Goal: Check status: Check status

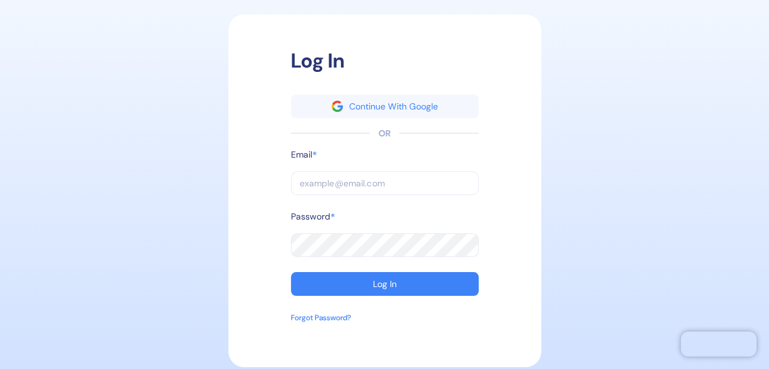
click at [333, 178] on input "text" at bounding box center [385, 184] width 188 height 24
type input "[PERSON_NAME][EMAIL_ADDRESS][DOMAIN_NAME]"
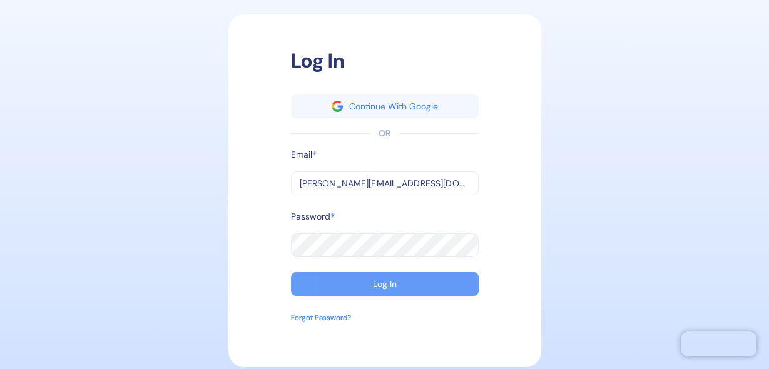
click at [361, 280] on button "Log In" at bounding box center [385, 284] width 188 height 24
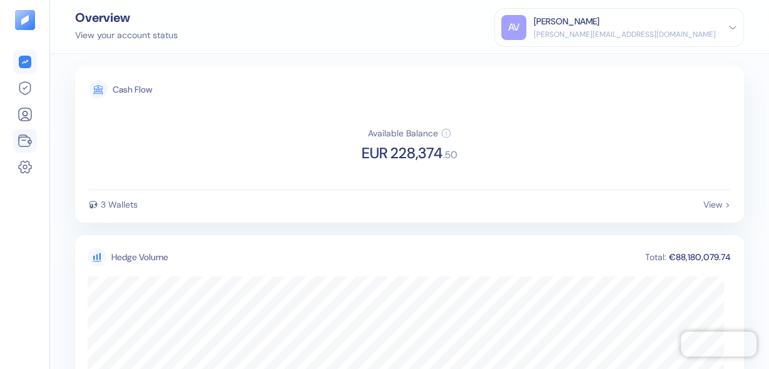
click at [24, 136] on icon at bounding box center [25, 140] width 15 height 15
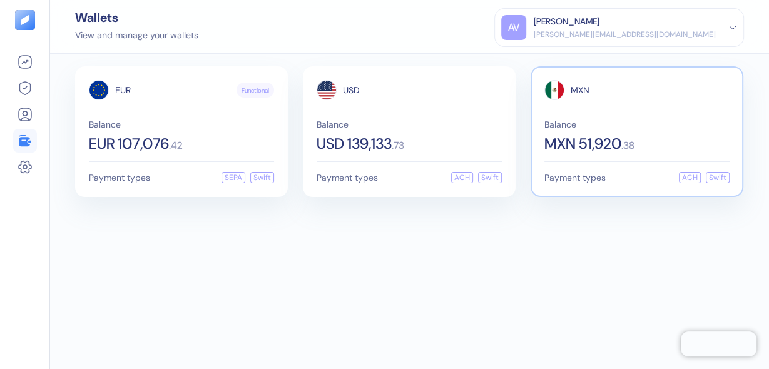
click at [565, 131] on div "Balance MXN 51,920 . 38" at bounding box center [637, 135] width 185 height 31
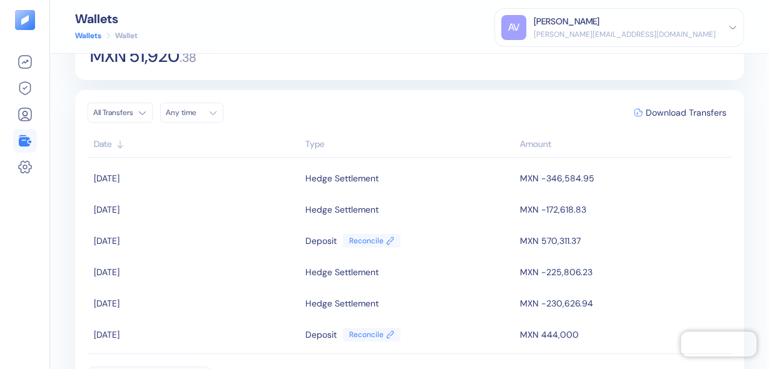
scroll to position [100, 0]
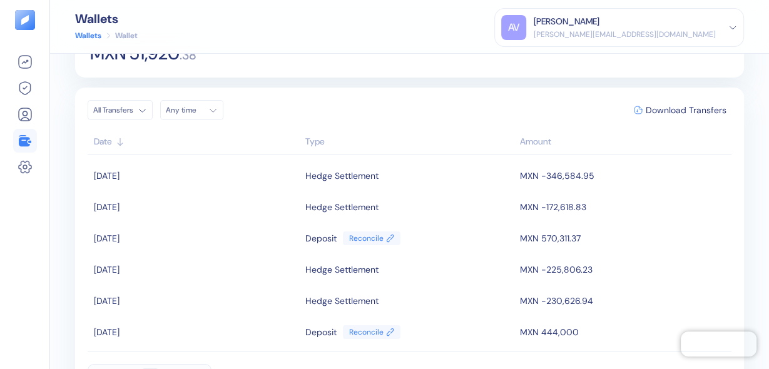
click at [29, 143] on icon at bounding box center [29, 142] width 3 height 3
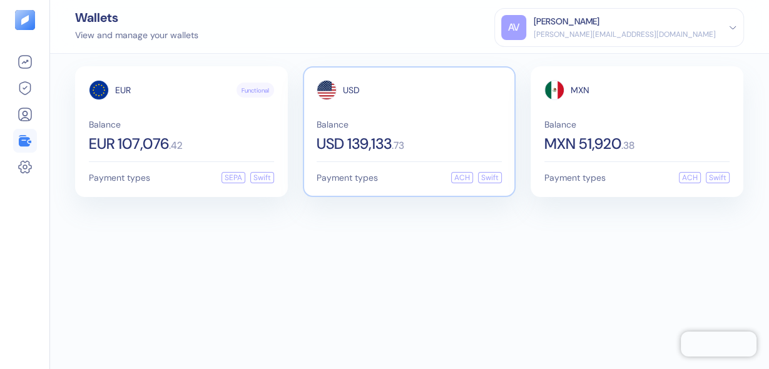
click at [344, 130] on div "Balance USD 139,133 . 73" at bounding box center [409, 135] width 185 height 31
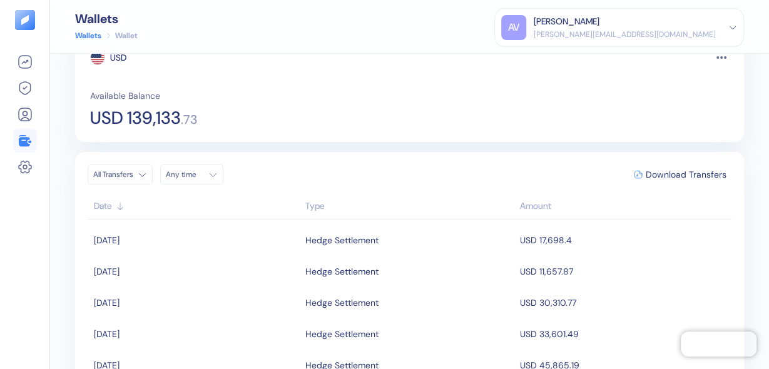
scroll to position [31, 0]
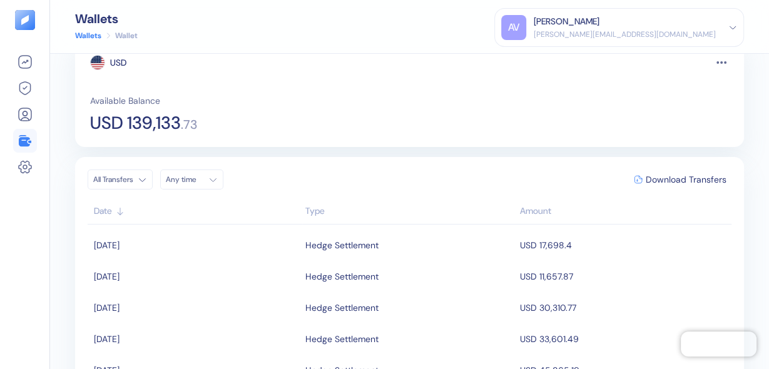
click at [26, 135] on icon at bounding box center [25, 140] width 15 height 15
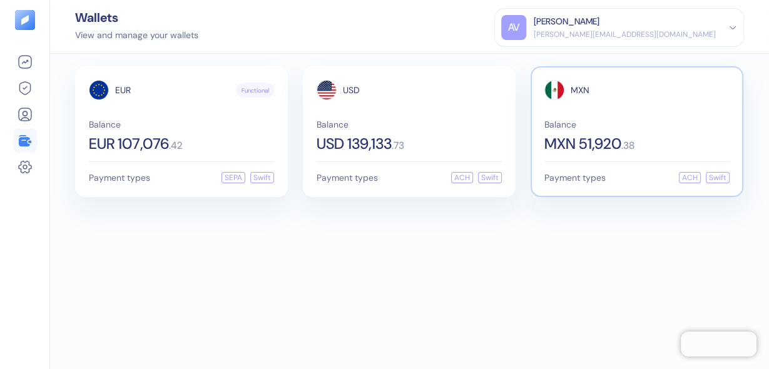
click at [595, 152] on span "MXN 51,920" at bounding box center [583, 143] width 77 height 15
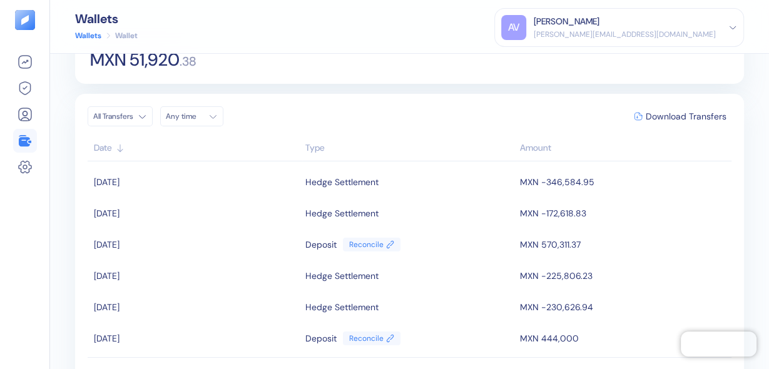
scroll to position [100, 0]
